Goal: Information Seeking & Learning: Stay updated

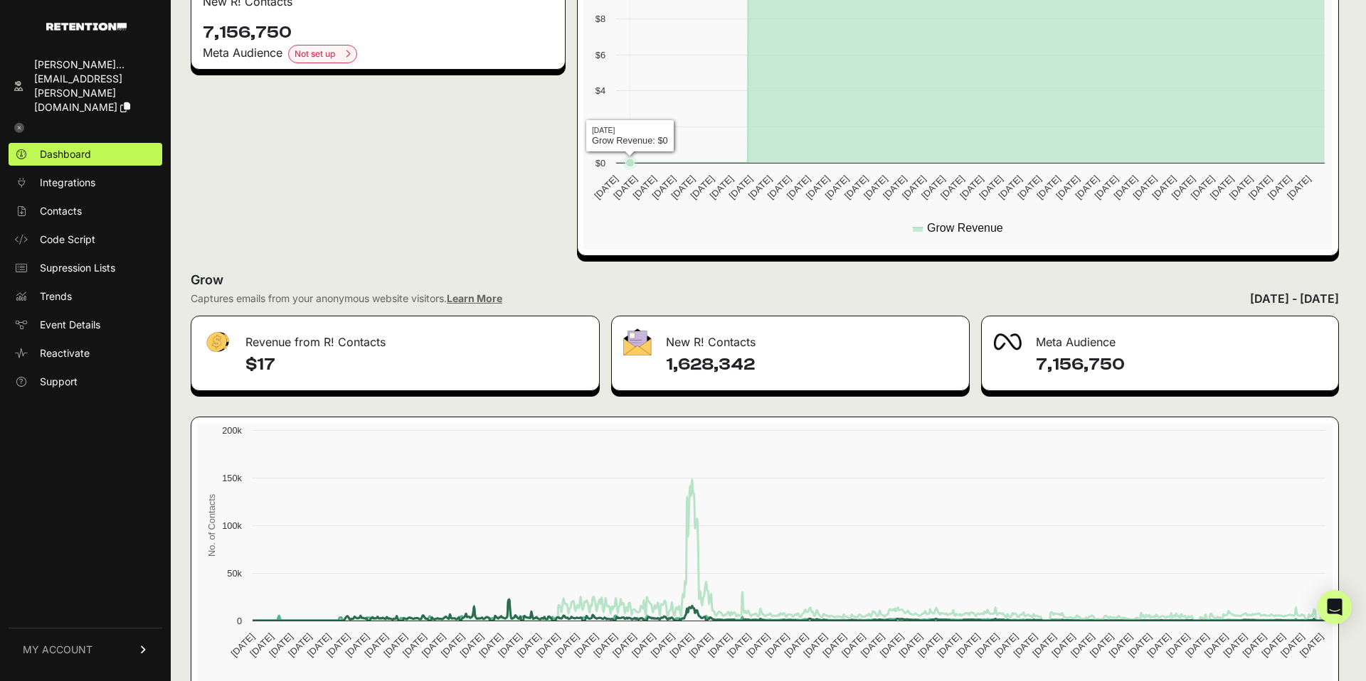
scroll to position [455, 0]
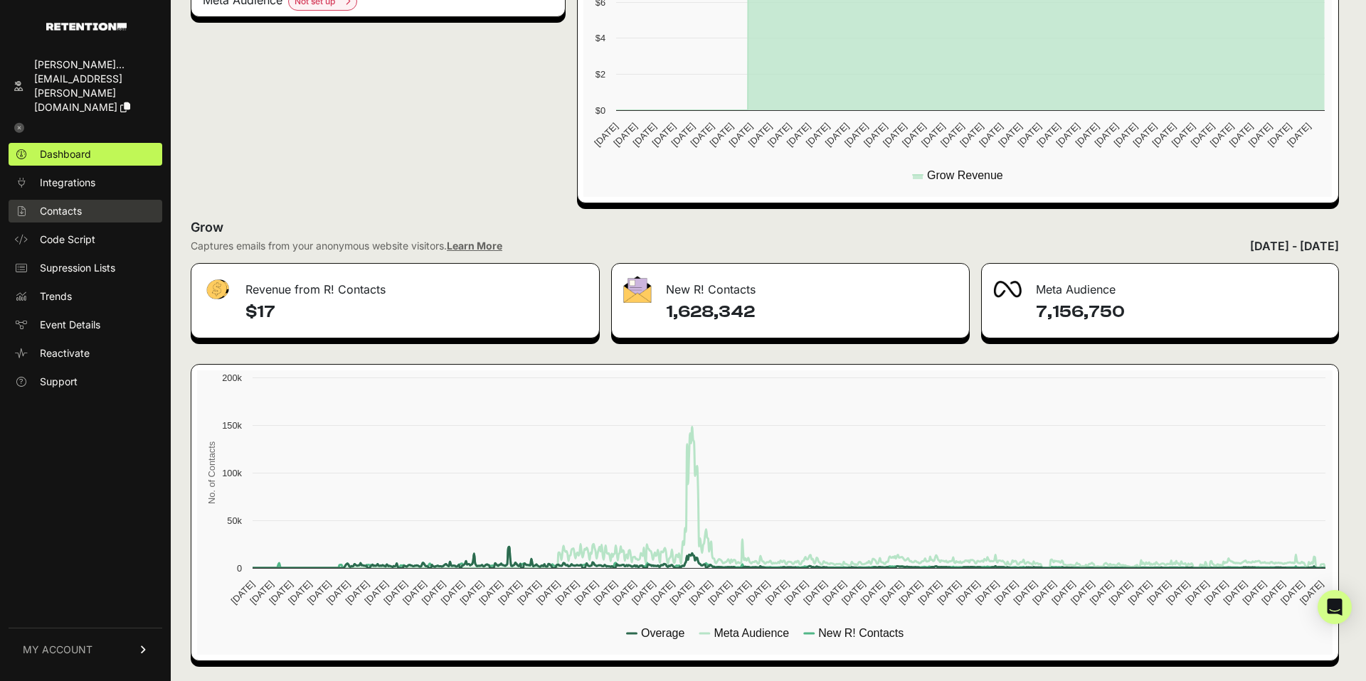
click at [43, 204] on span "Contacts" at bounding box center [61, 211] width 42 height 14
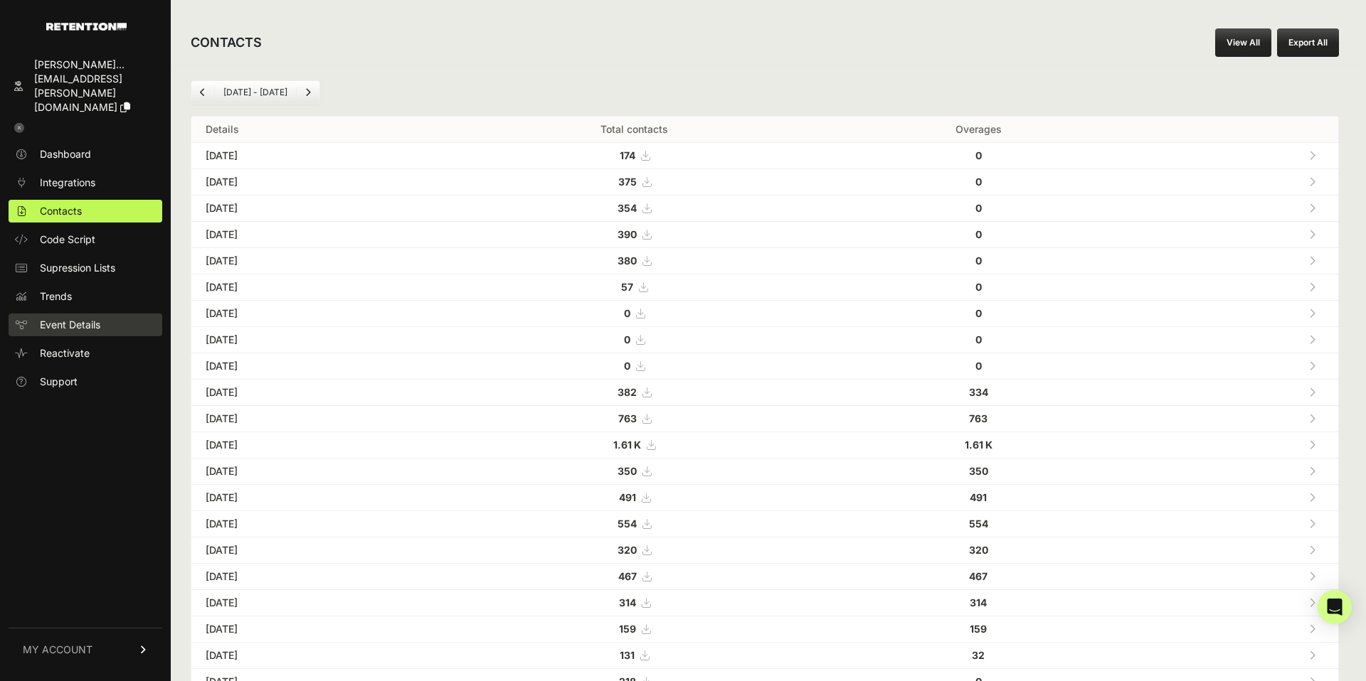
click at [68, 318] on span "Event Details" at bounding box center [70, 325] width 60 height 14
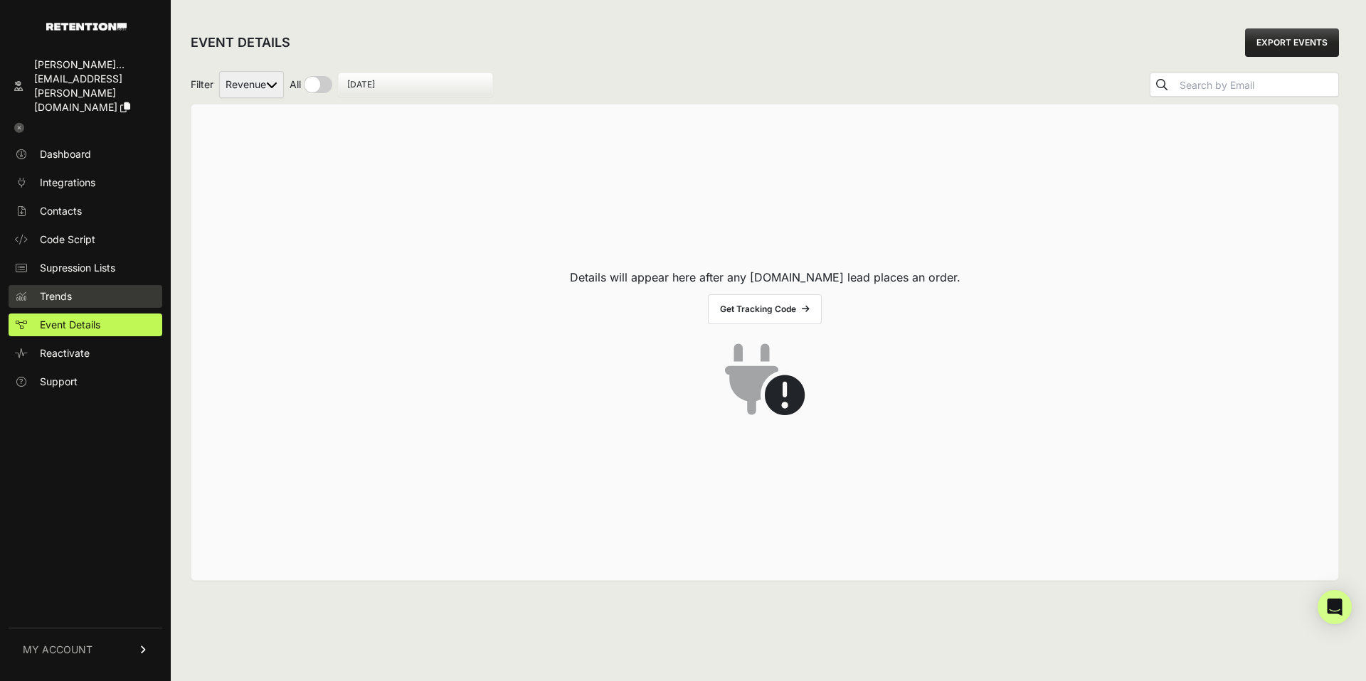
click at [60, 289] on span "Trends" at bounding box center [56, 296] width 32 height 14
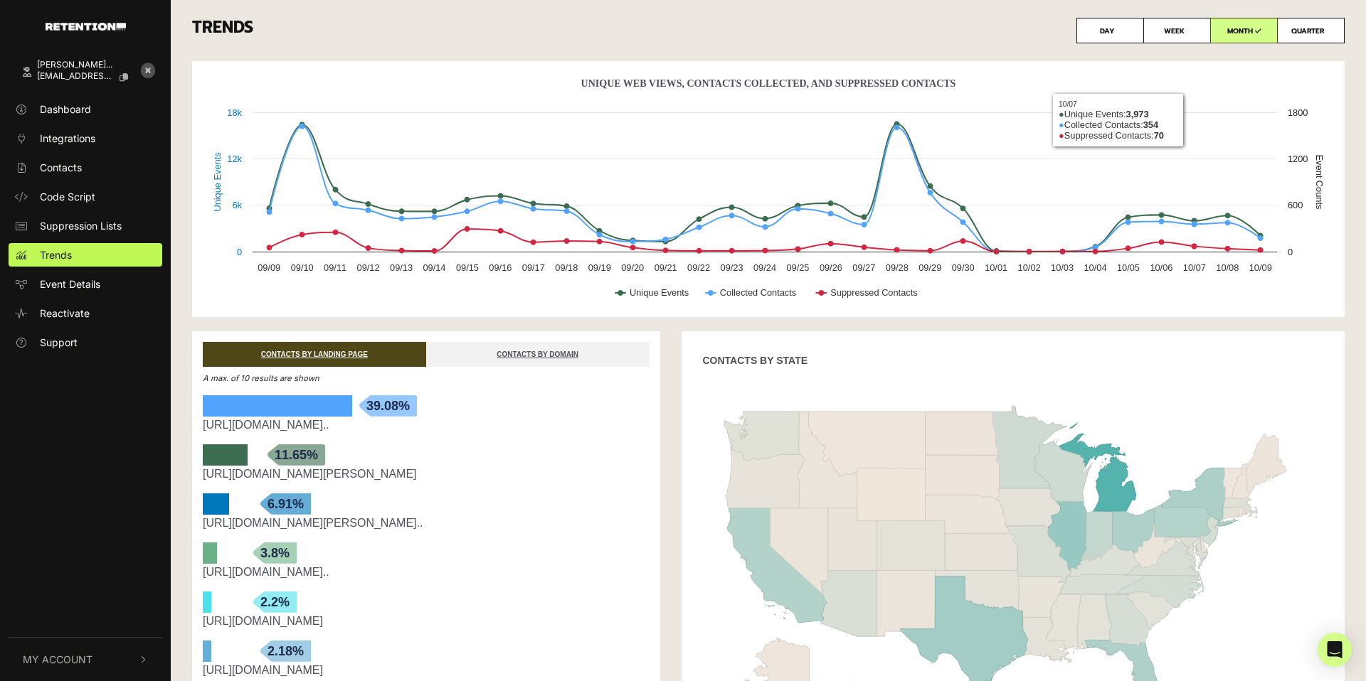
click at [1169, 33] on label "WEEK" at bounding box center [1177, 31] width 68 height 26
radio input "true"
